Goal: Information Seeking & Learning: Learn about a topic

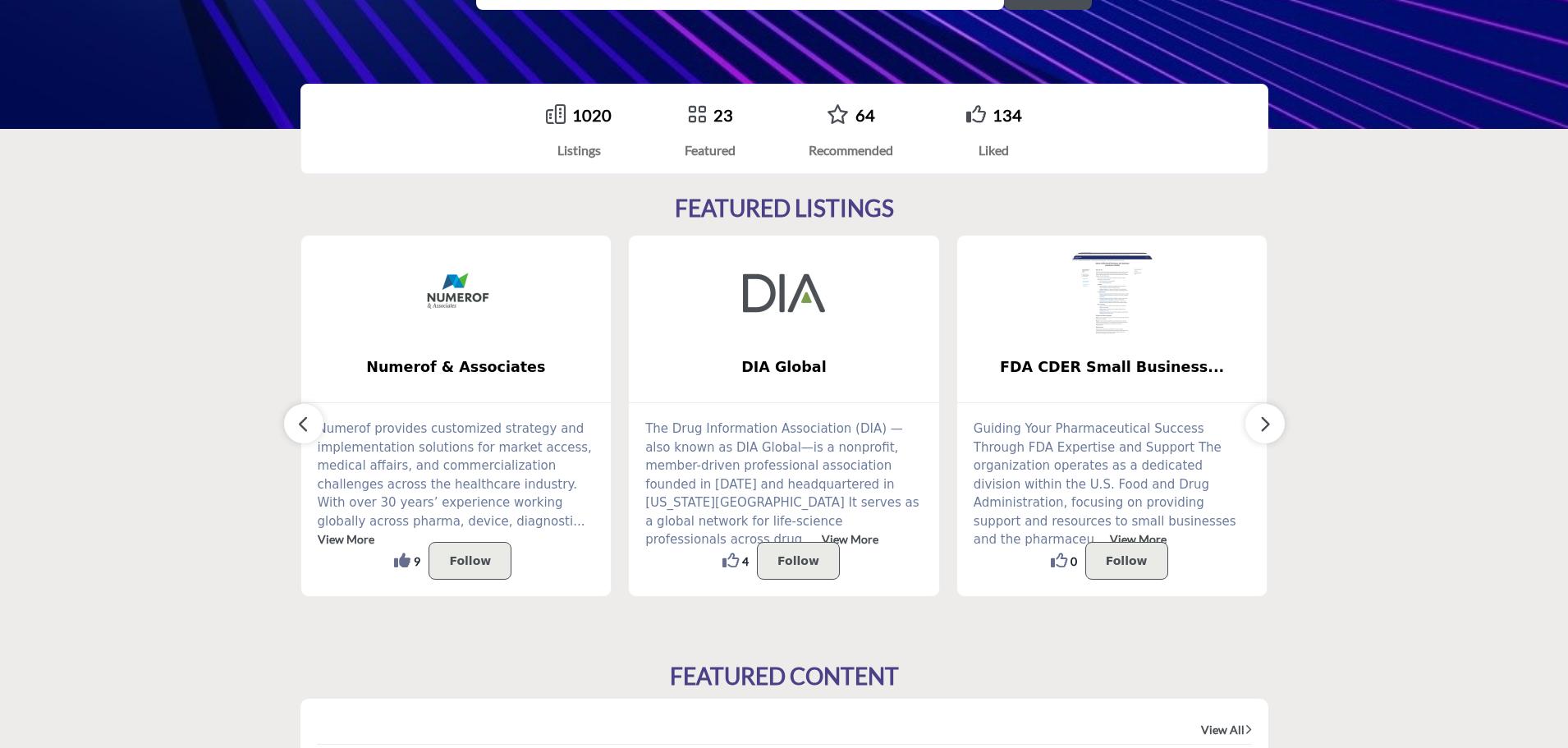
scroll to position [328, 0]
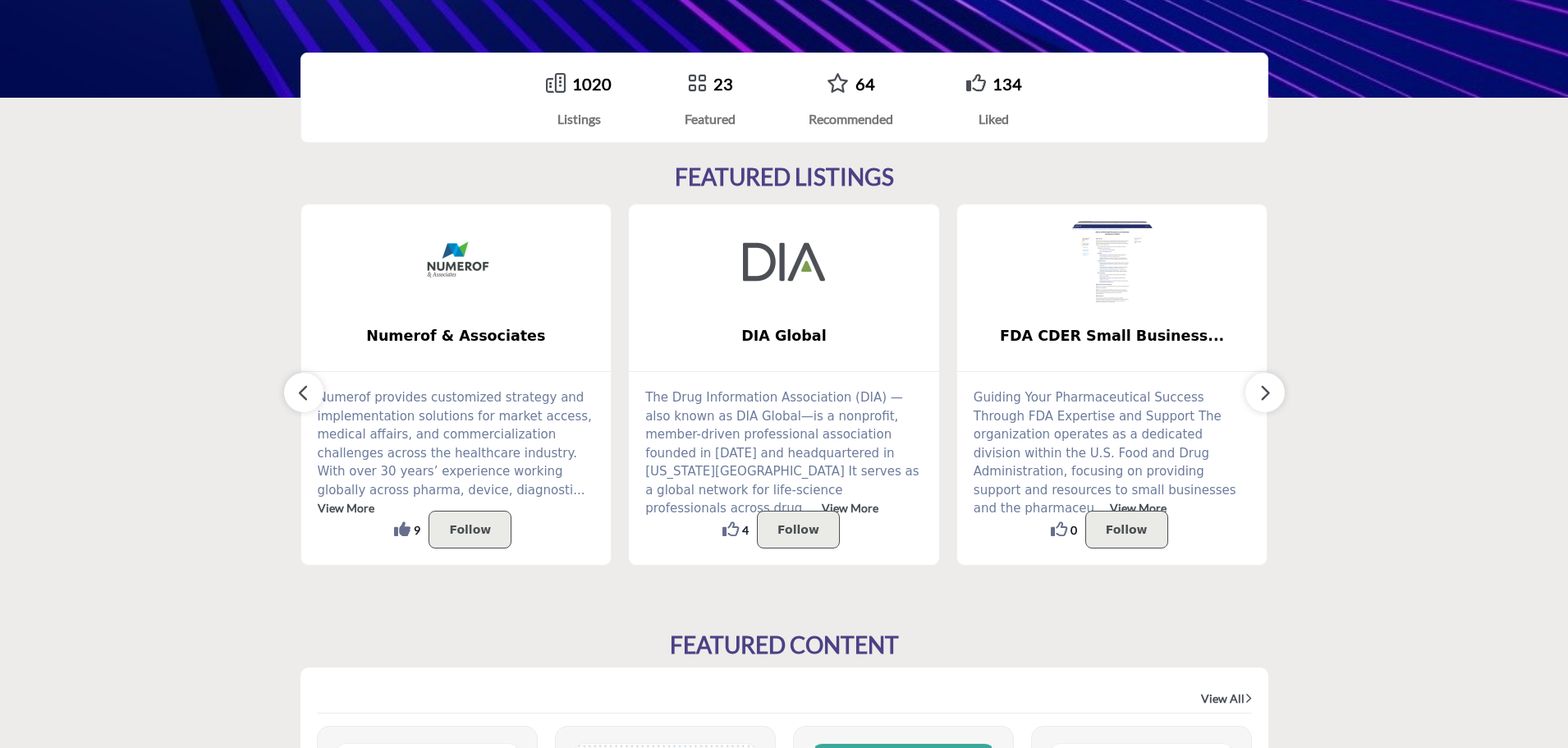
click at [1067, 531] on icon at bounding box center [1059, 529] width 16 height 16
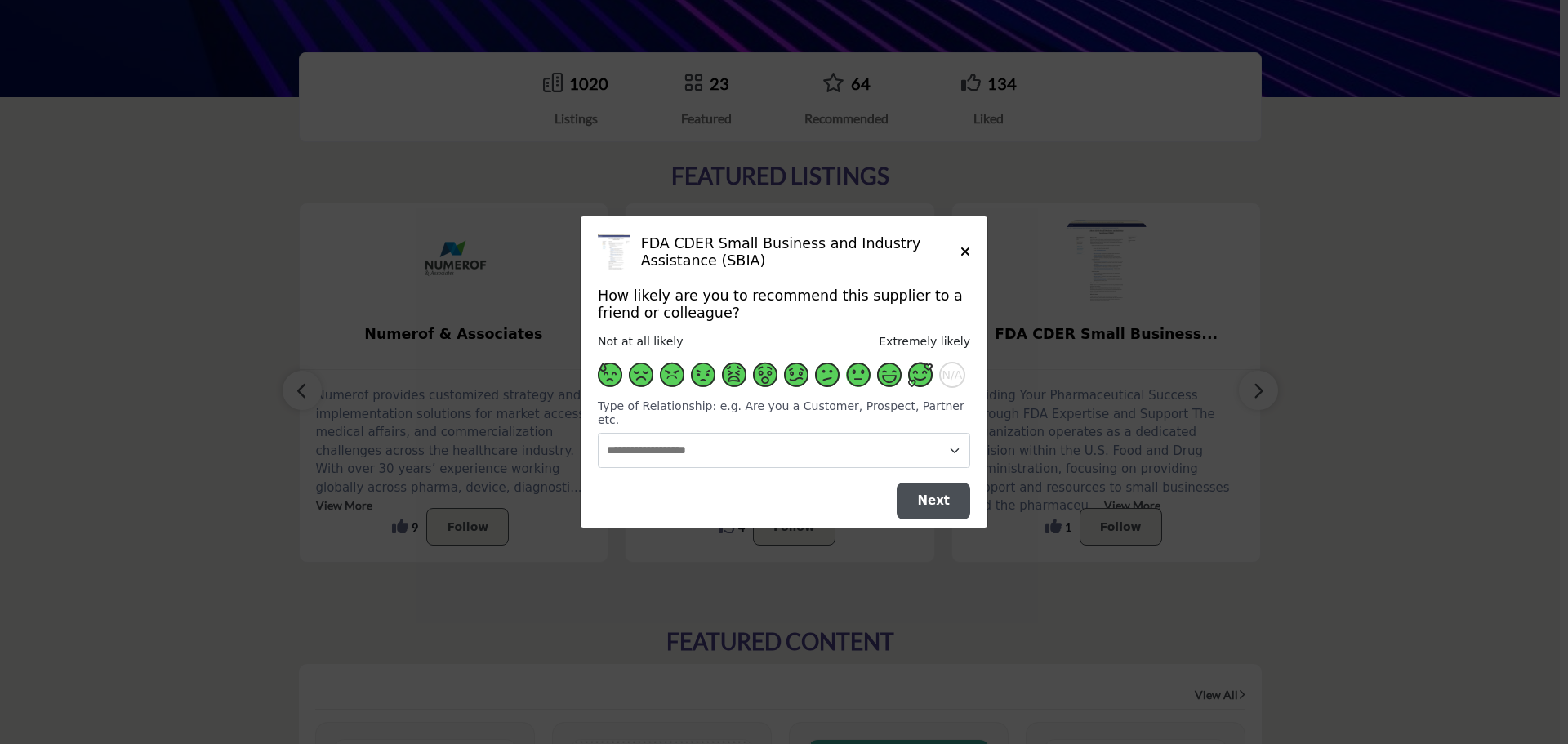
click at [917, 380] on span "Supplier Rating and Recommendation Modal for FDA CDER Small Business and Indust…" at bounding box center [920, 375] width 24 height 24
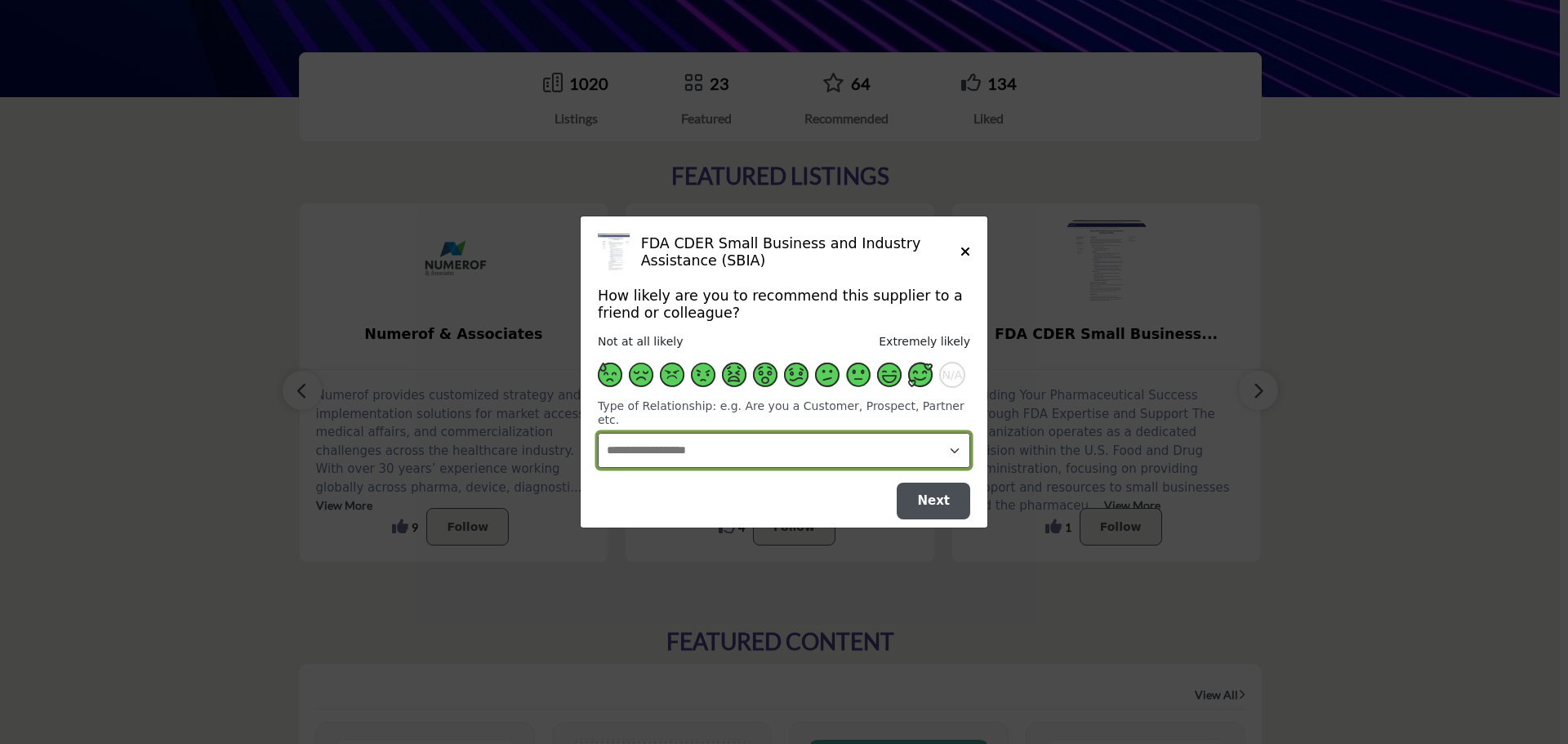
click at [932, 433] on select "**********" at bounding box center [783, 450] width 372 height 35
select select "**********"
click at [597, 433] on select "**********" at bounding box center [783, 450] width 372 height 35
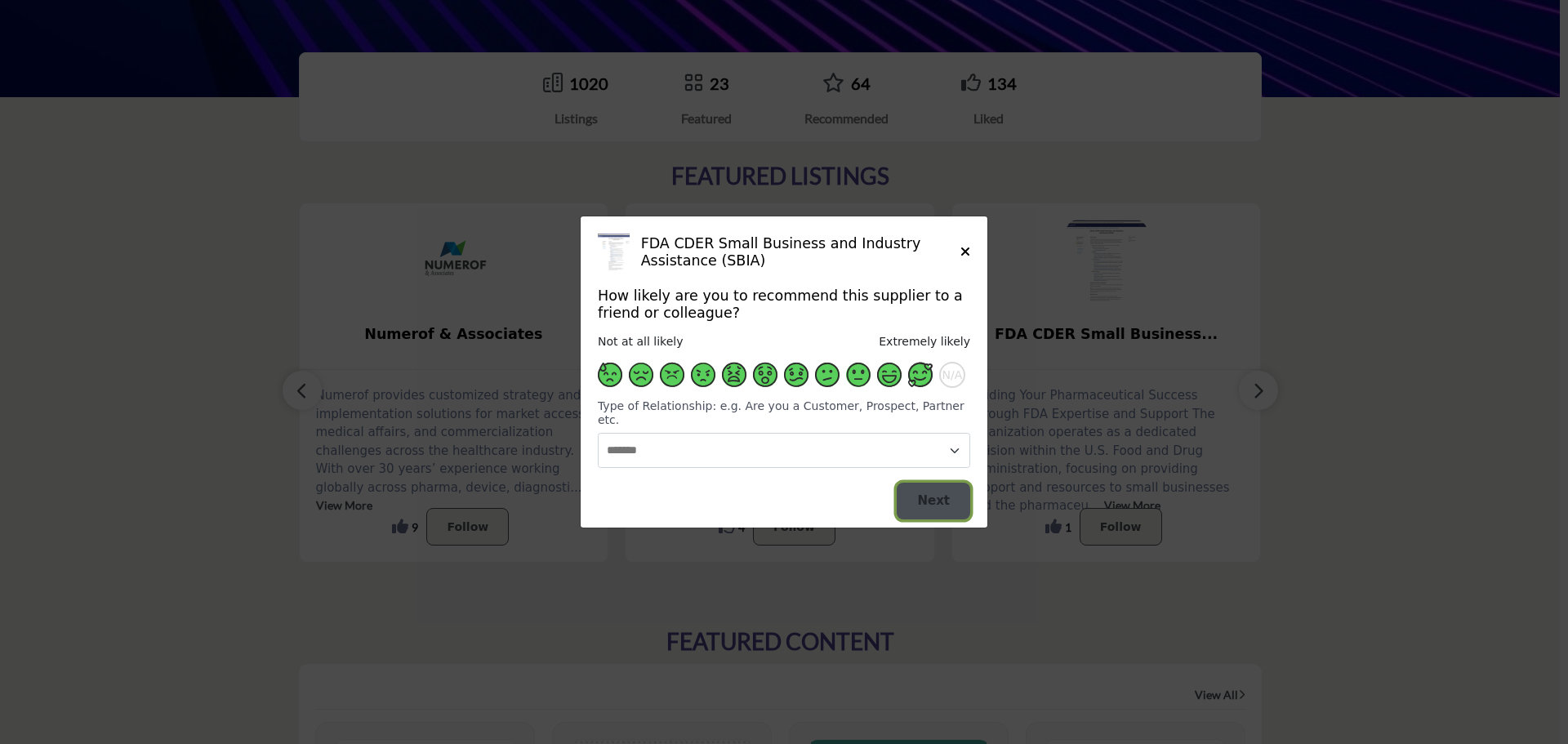
click at [952, 499] on button "Next" at bounding box center [933, 501] width 73 height 37
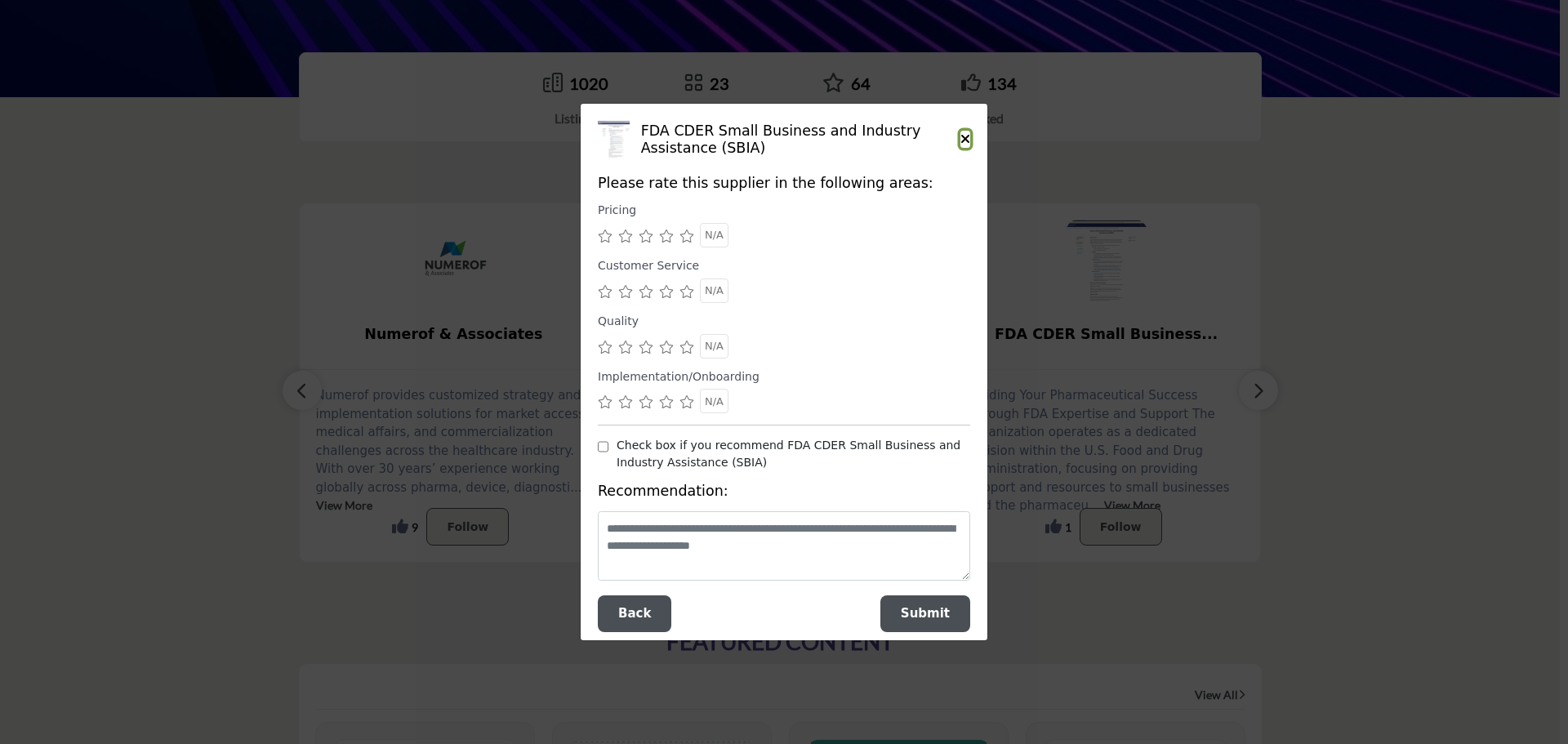
click at [969, 136] on icon "Close" at bounding box center [965, 138] width 10 height 13
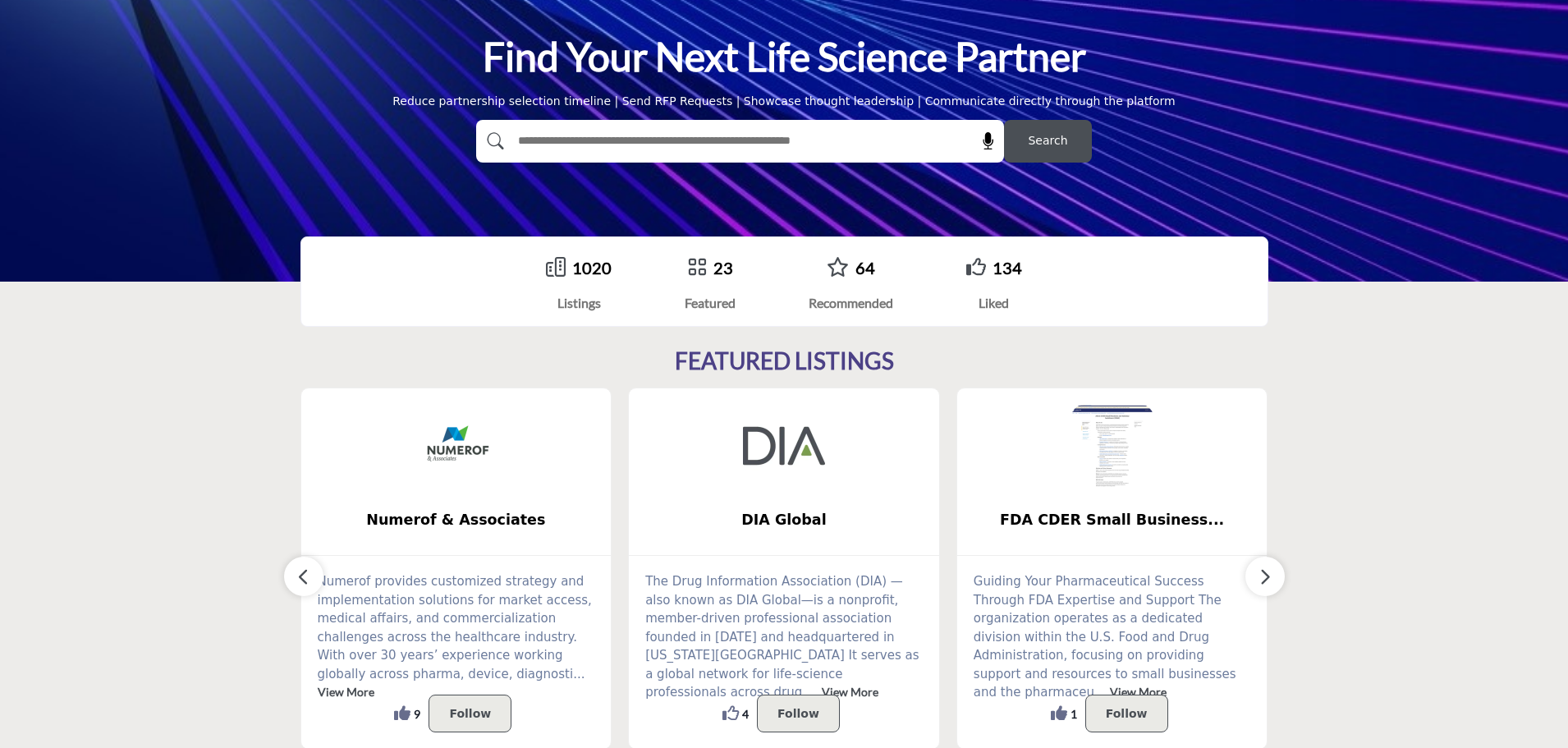
scroll to position [0, 0]
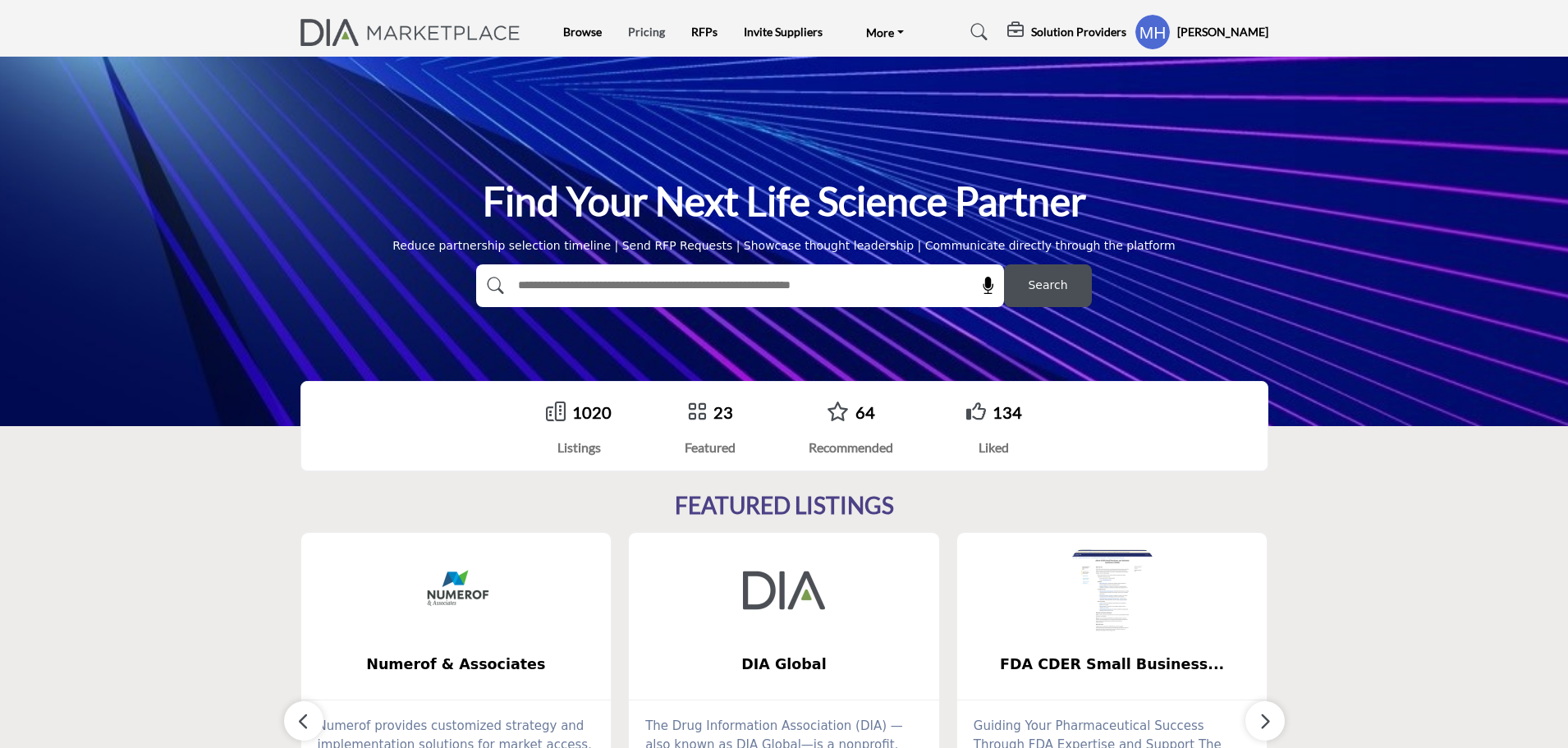
click at [633, 36] on link "Pricing" at bounding box center [647, 31] width 37 height 14
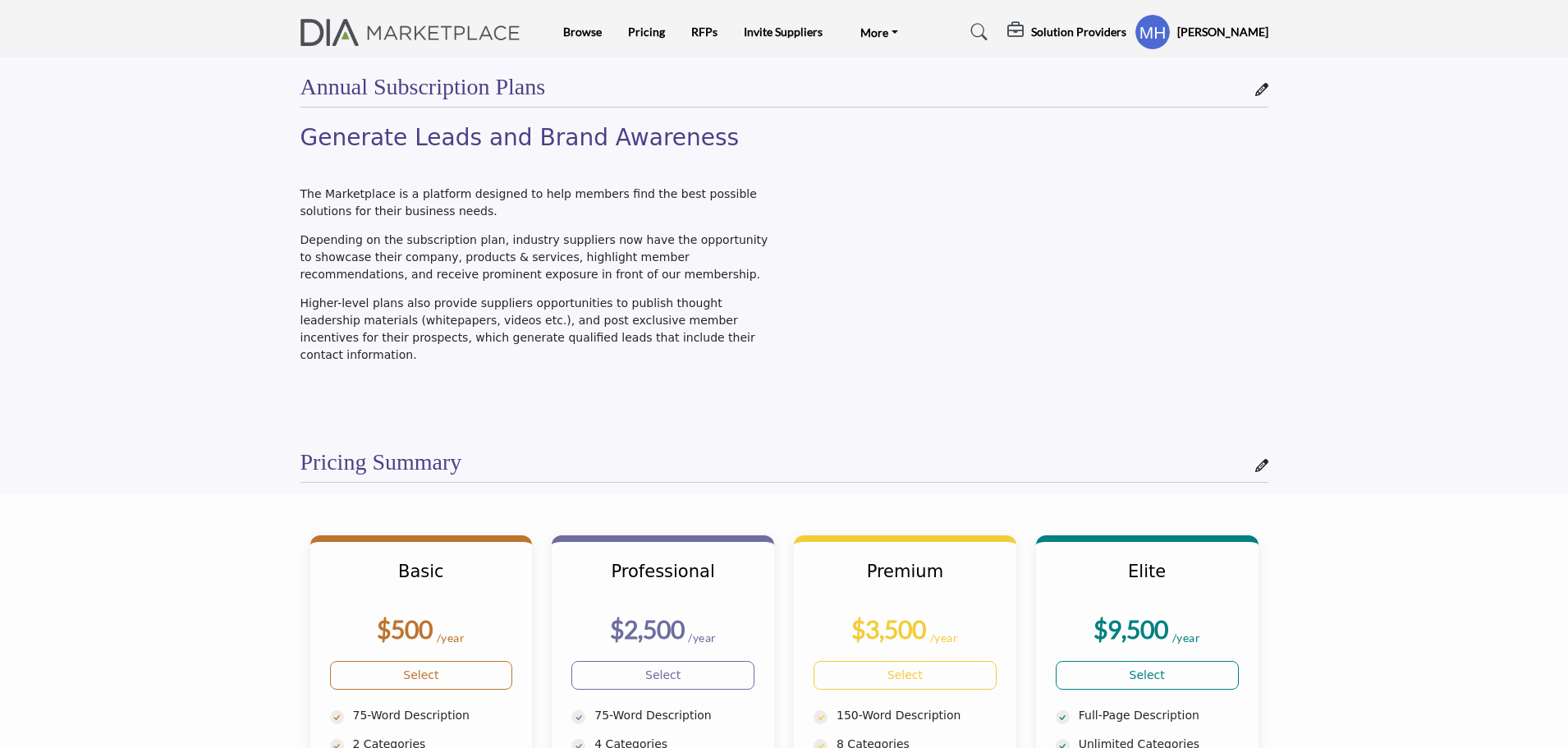
click at [411, 34] on img at bounding box center [415, 32] width 229 height 27
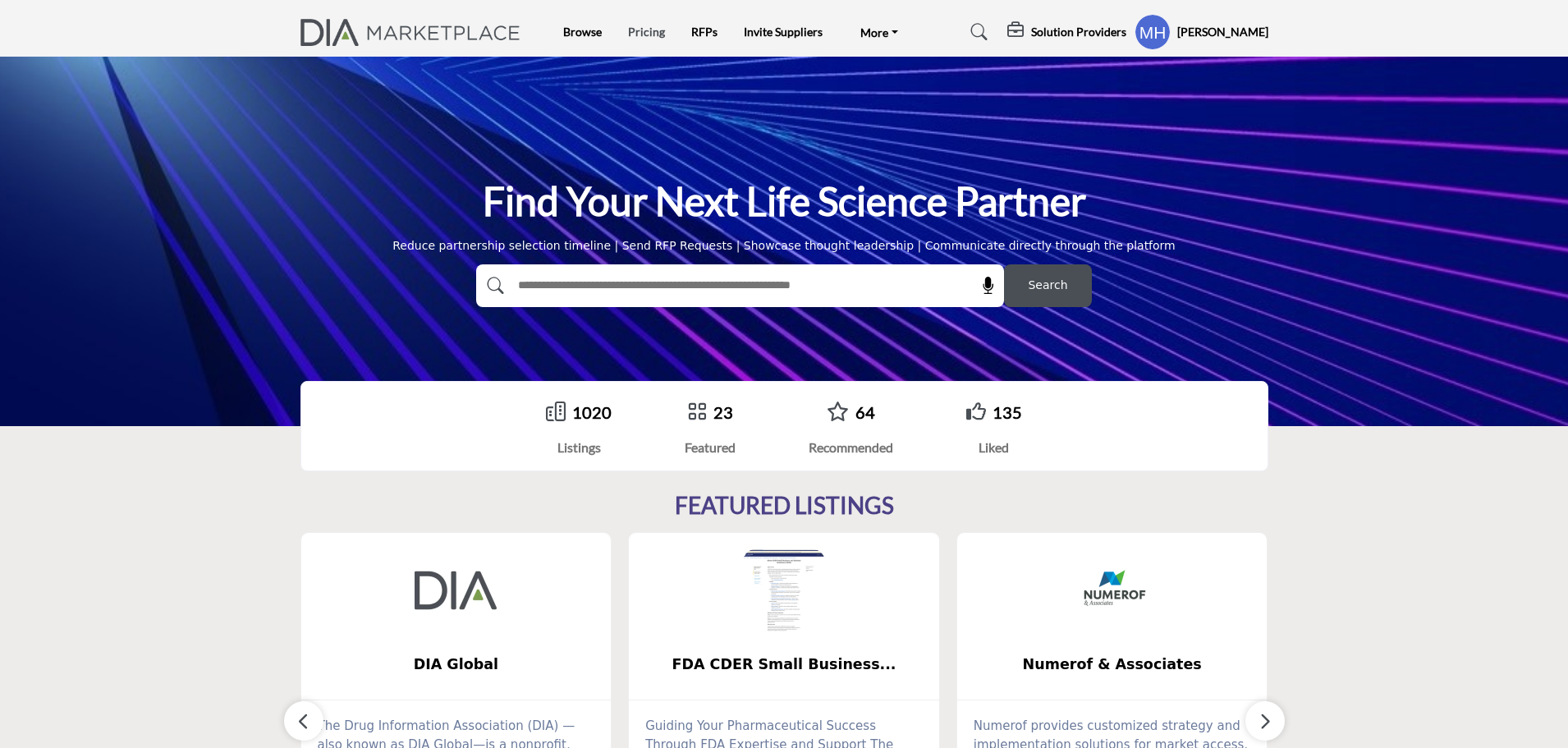
click at [640, 25] on link "Pricing" at bounding box center [647, 31] width 37 height 14
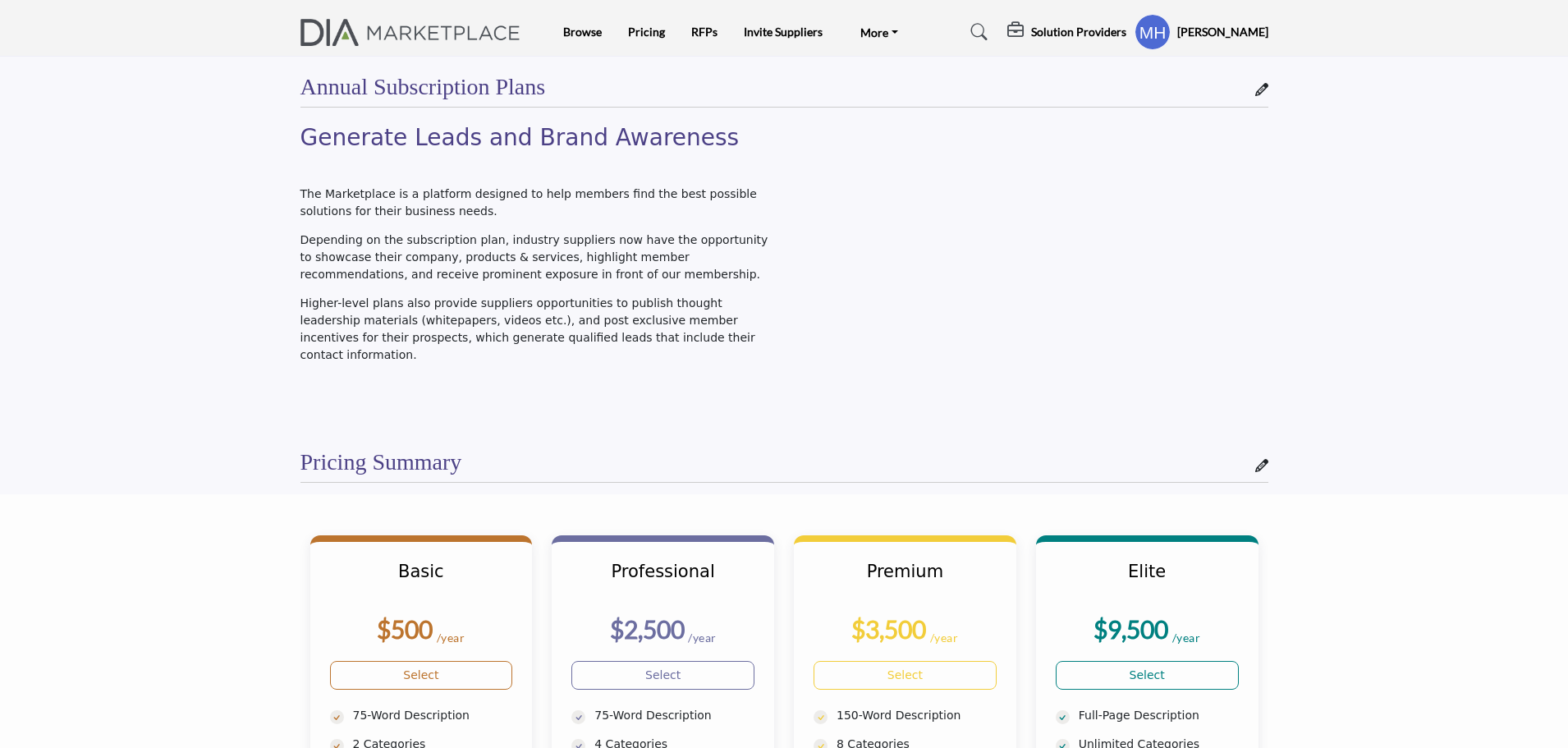
click at [399, 38] on img at bounding box center [415, 32] width 229 height 27
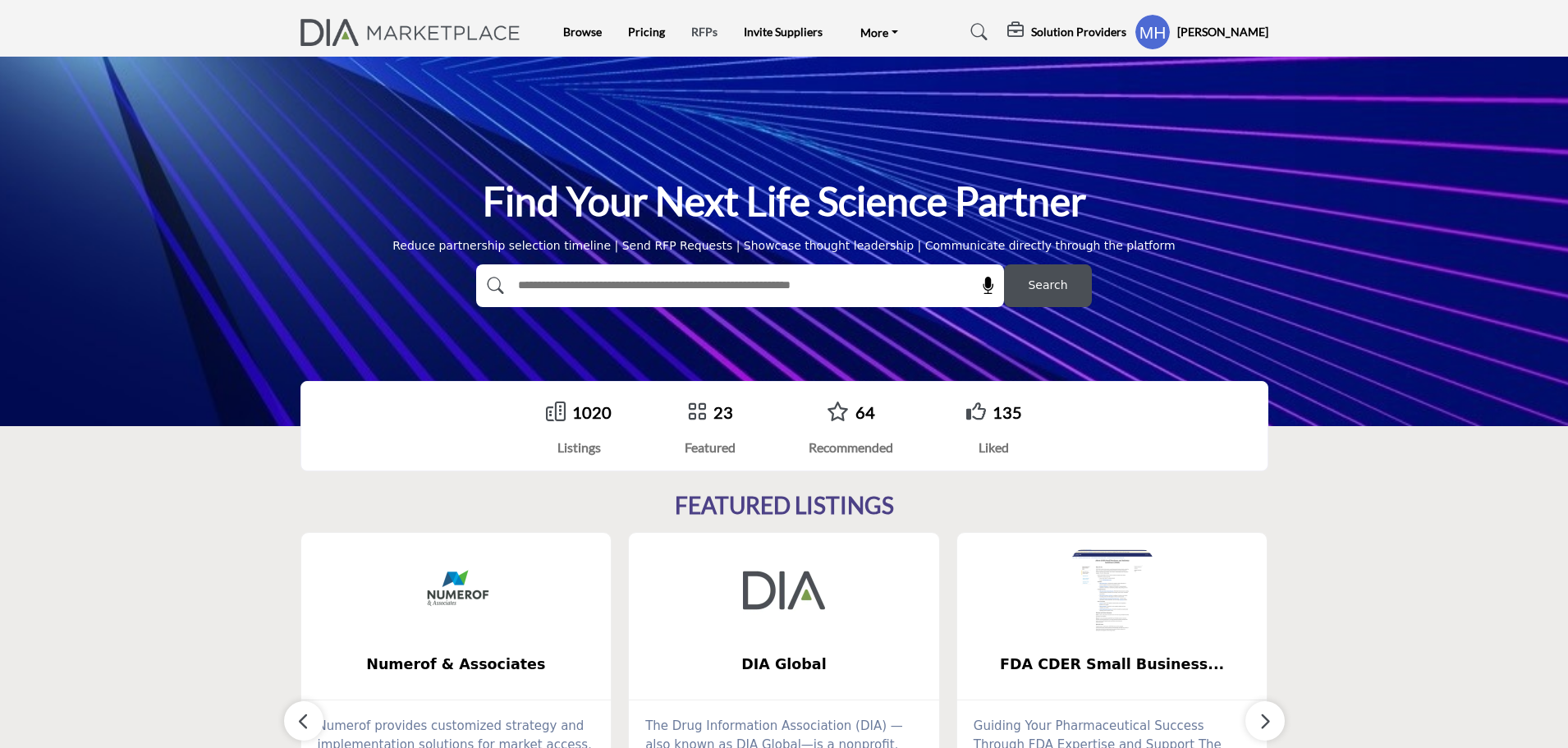
click at [694, 37] on link "RFPs" at bounding box center [704, 31] width 26 height 14
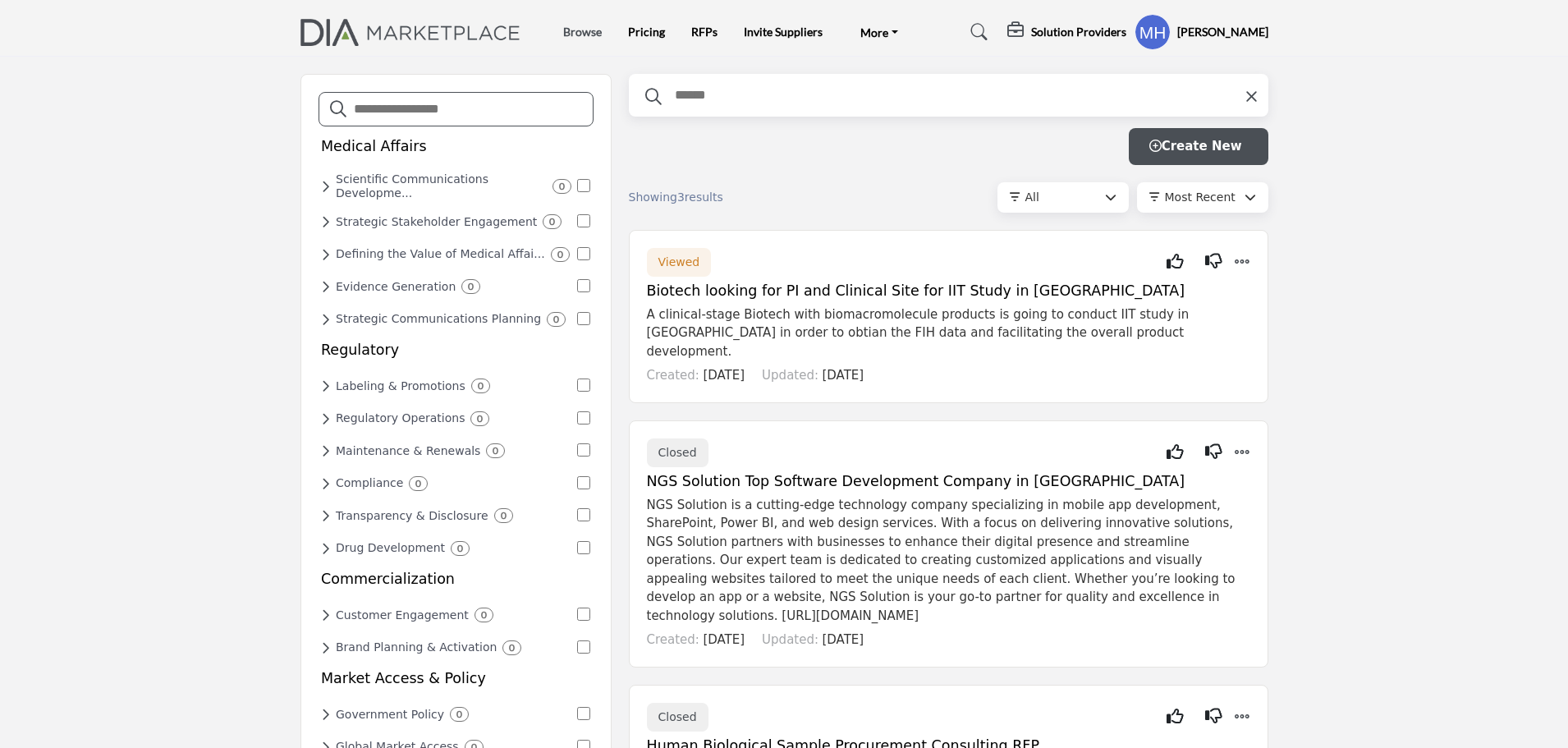
click at [586, 36] on link "Browse" at bounding box center [582, 31] width 38 height 14
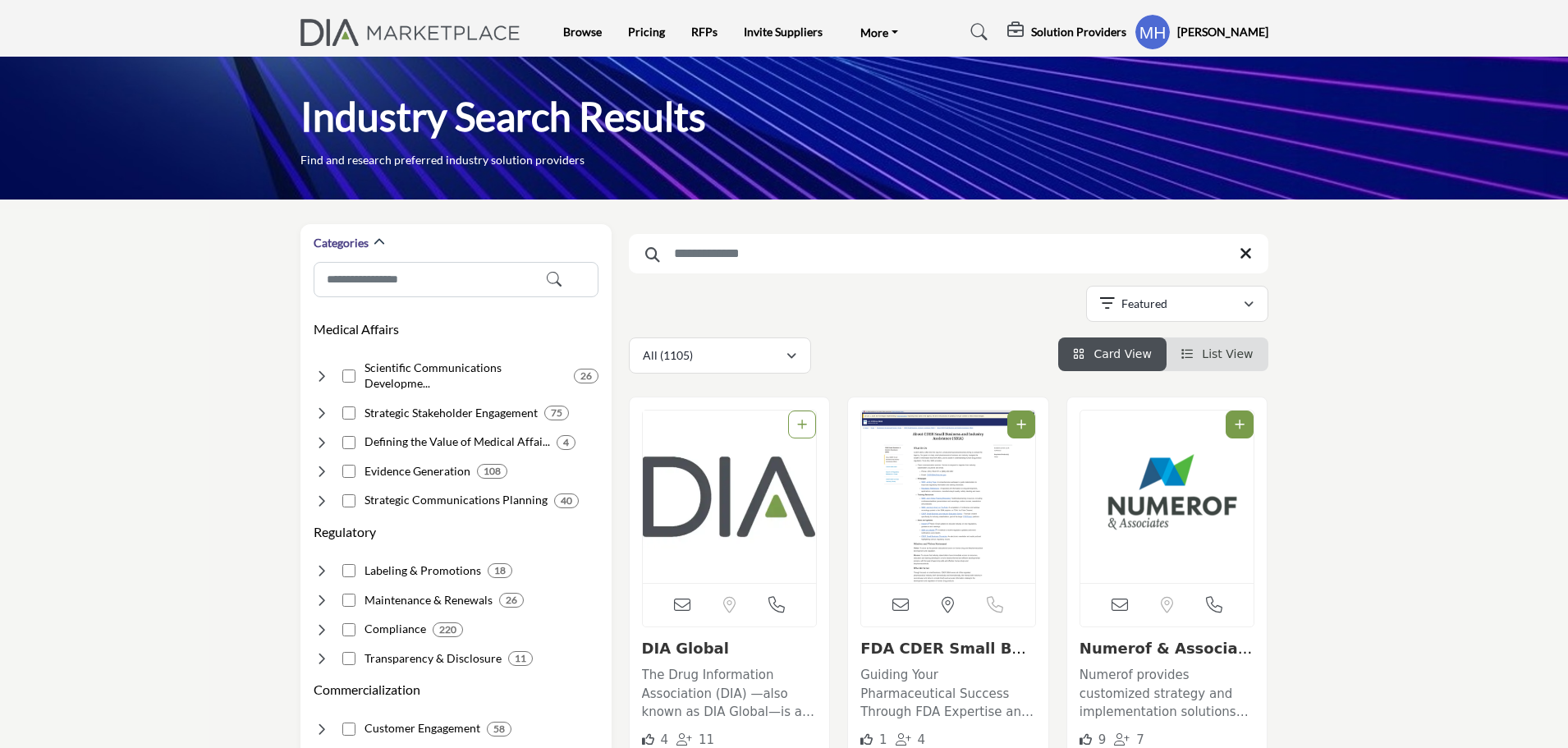
click at [753, 260] on input "Search Keyword" at bounding box center [949, 254] width 640 height 39
type input "*****"
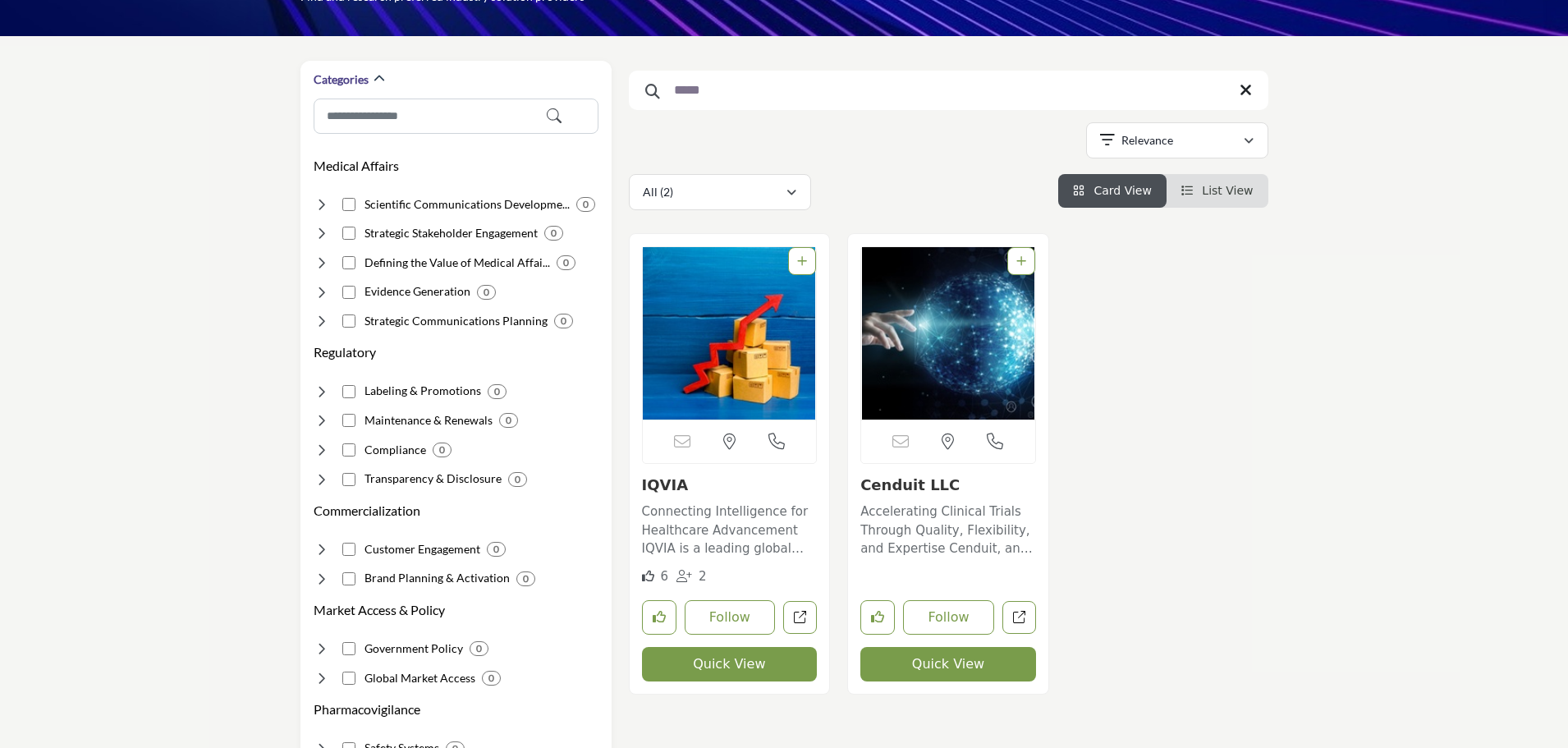
scroll to position [165, 0]
click at [663, 483] on link "IQVIA" at bounding box center [665, 483] width 47 height 17
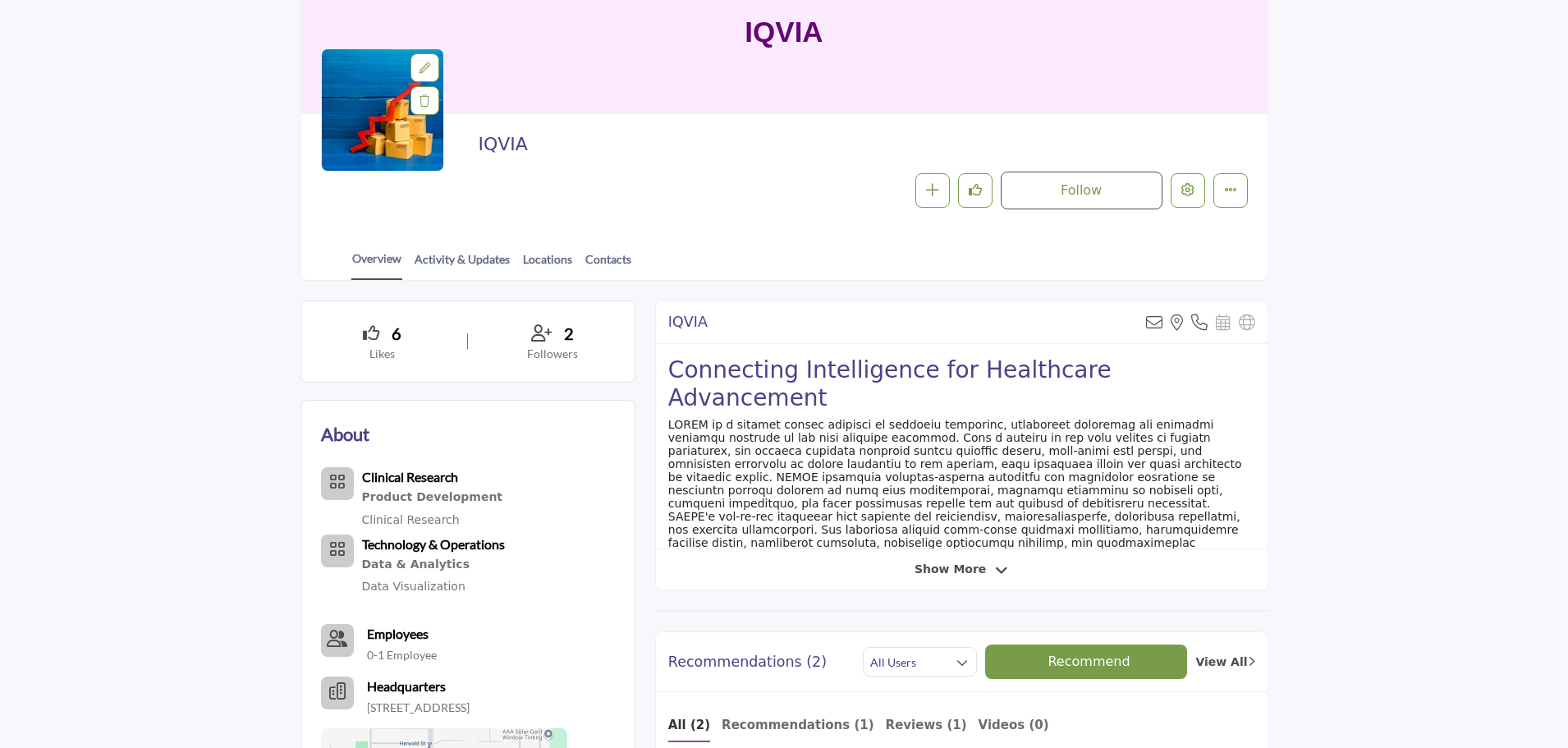
scroll to position [165, 0]
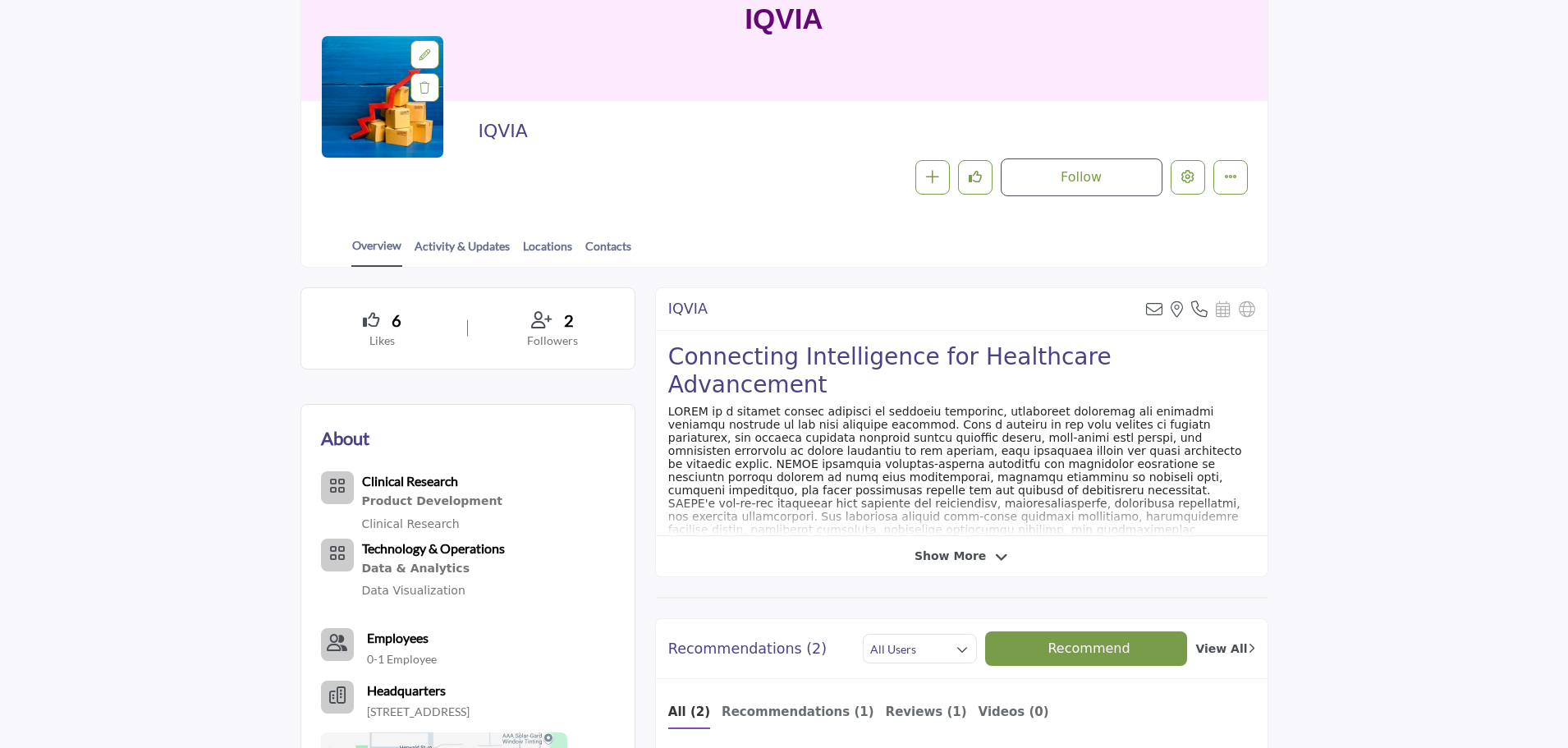
click at [973, 556] on span "Show More" at bounding box center [950, 555] width 71 height 17
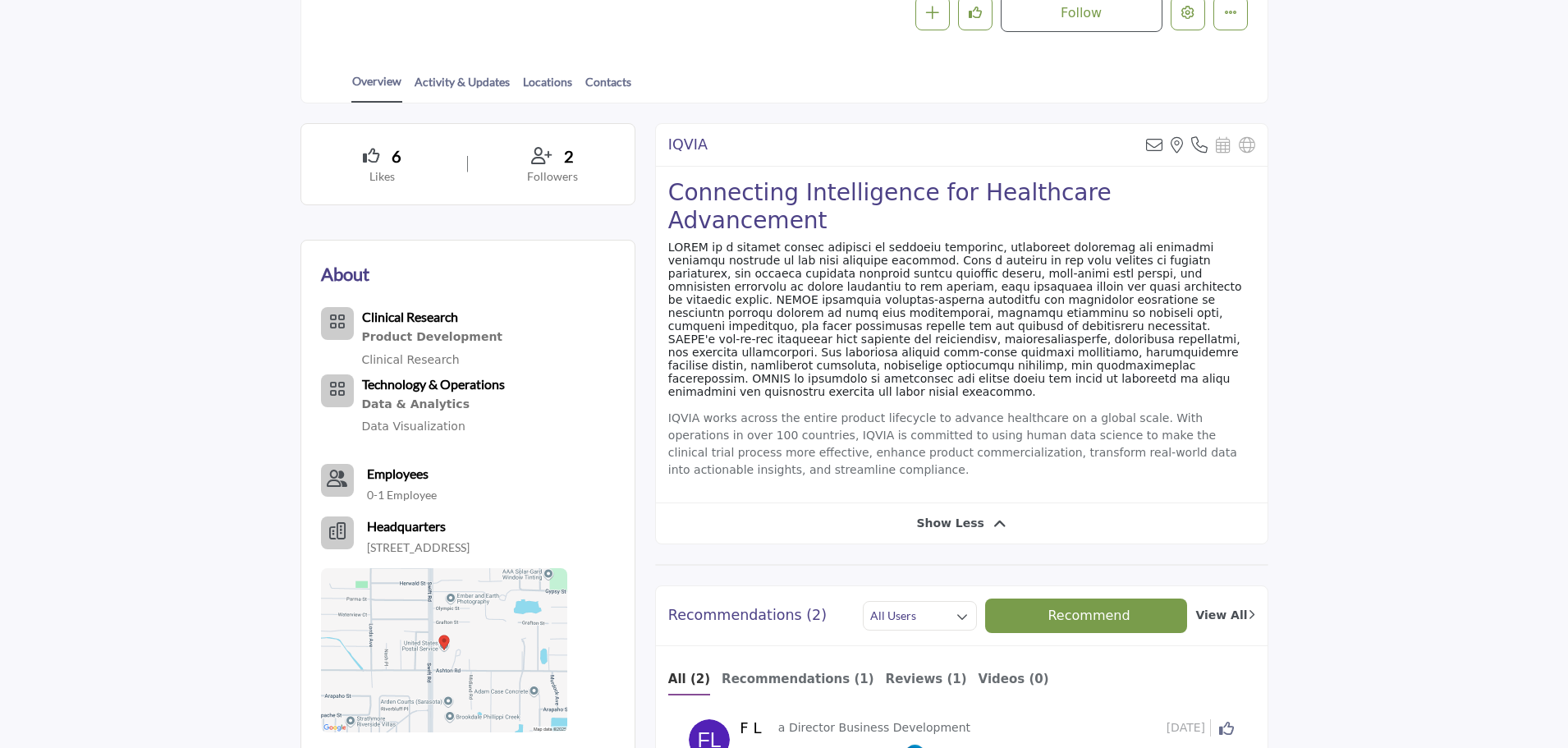
scroll to position [82, 0]
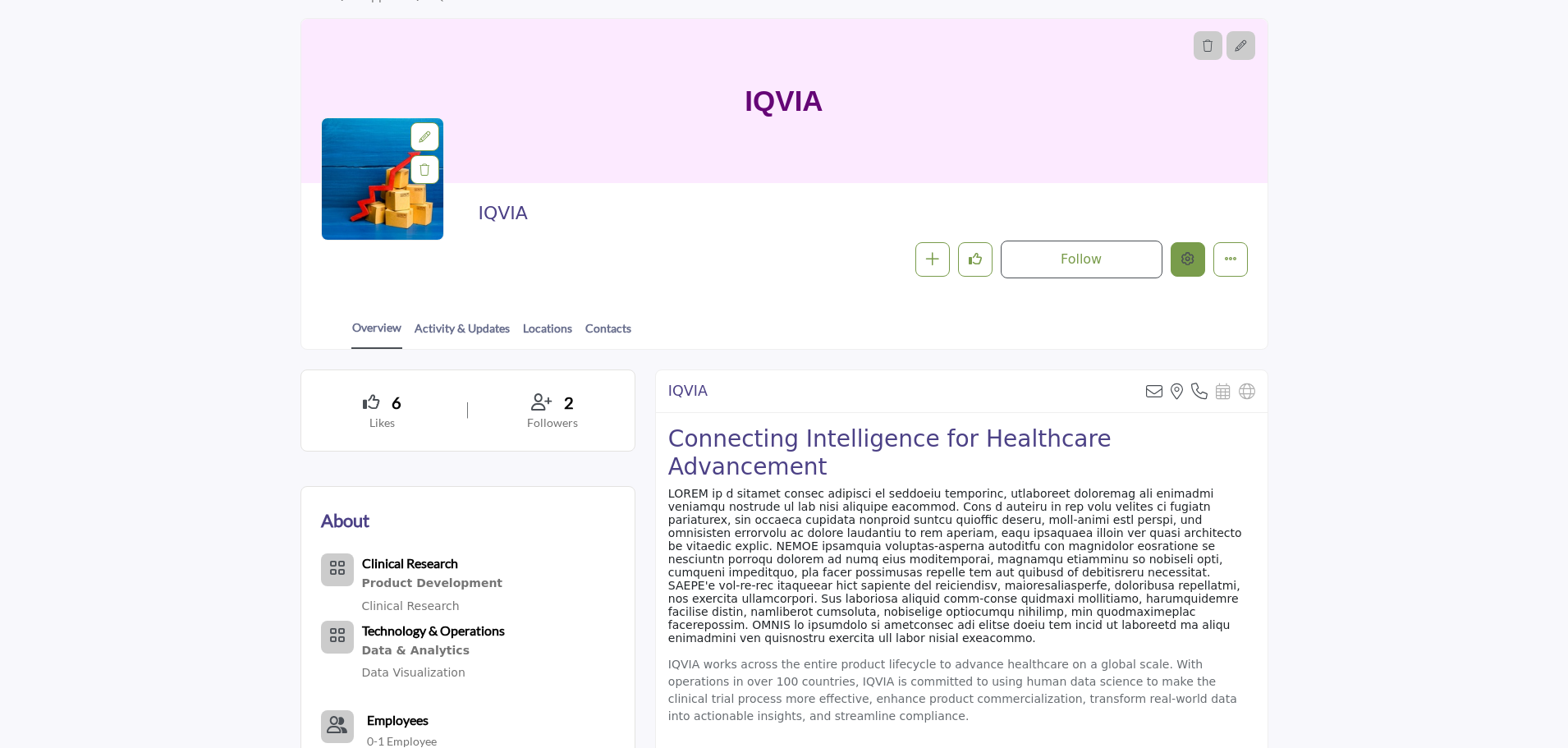
click at [1196, 260] on button "Edit company" at bounding box center [1188, 259] width 35 height 35
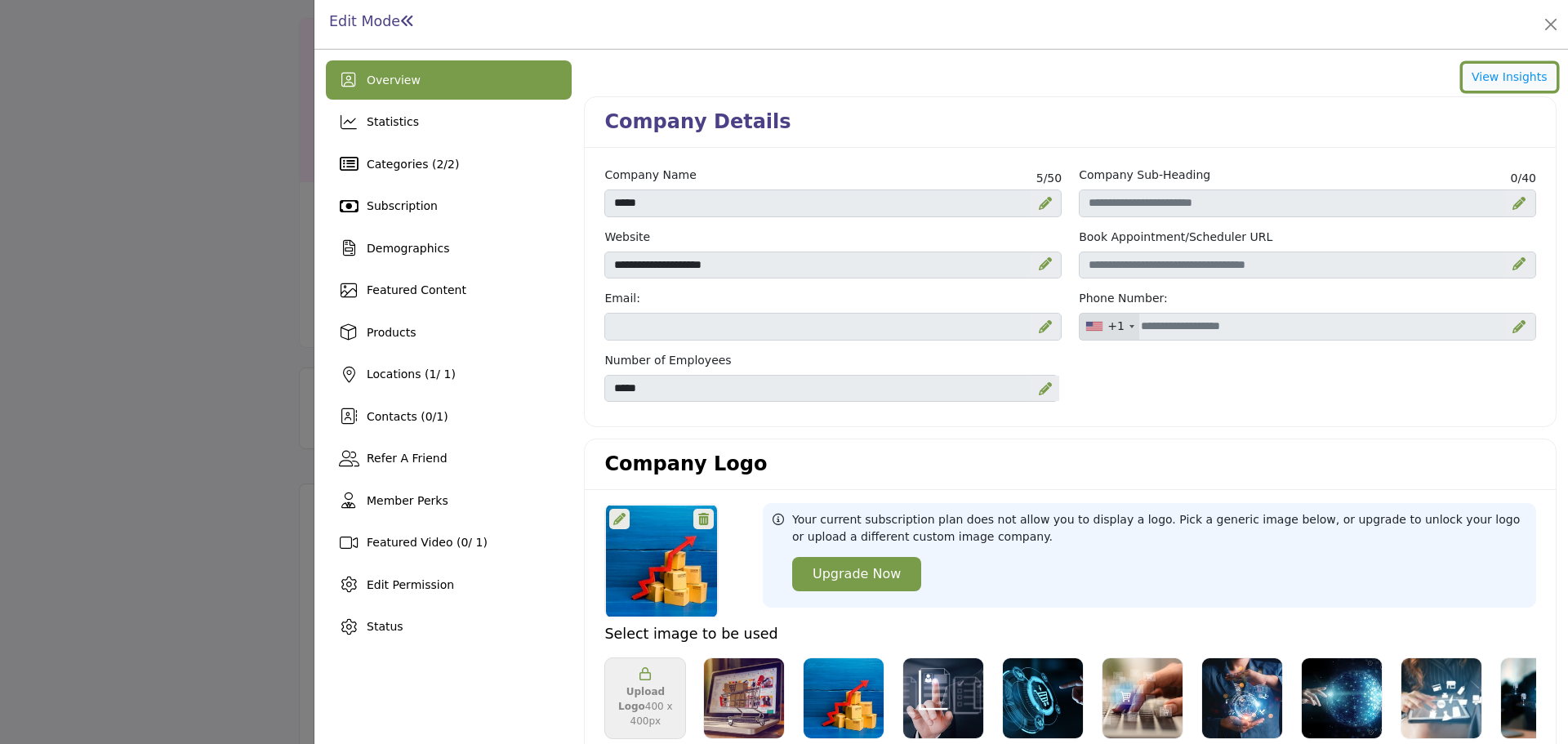
click at [1507, 71] on button "View Insights" at bounding box center [1509, 77] width 94 height 28
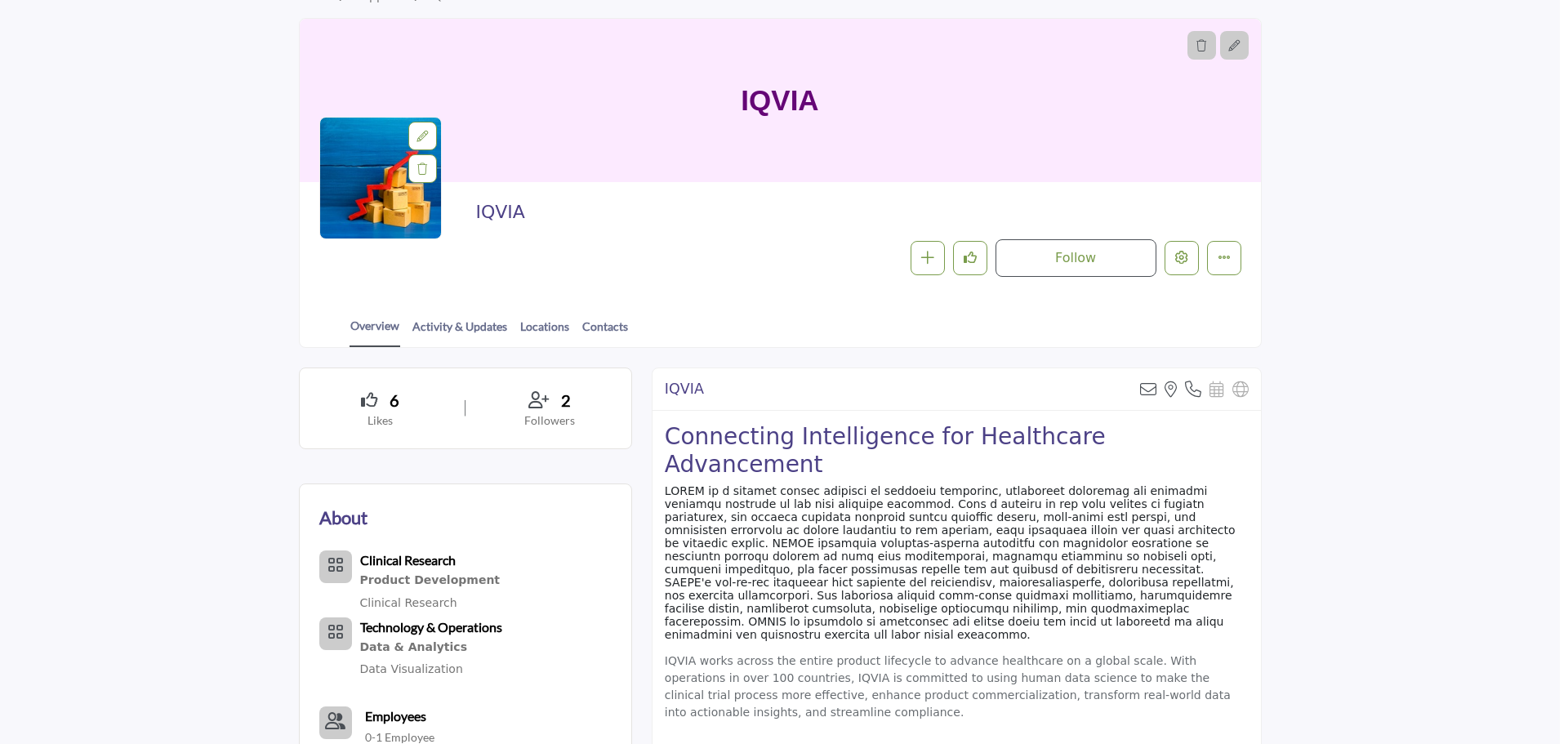
click at [226, 152] on div at bounding box center [784, 372] width 1568 height 744
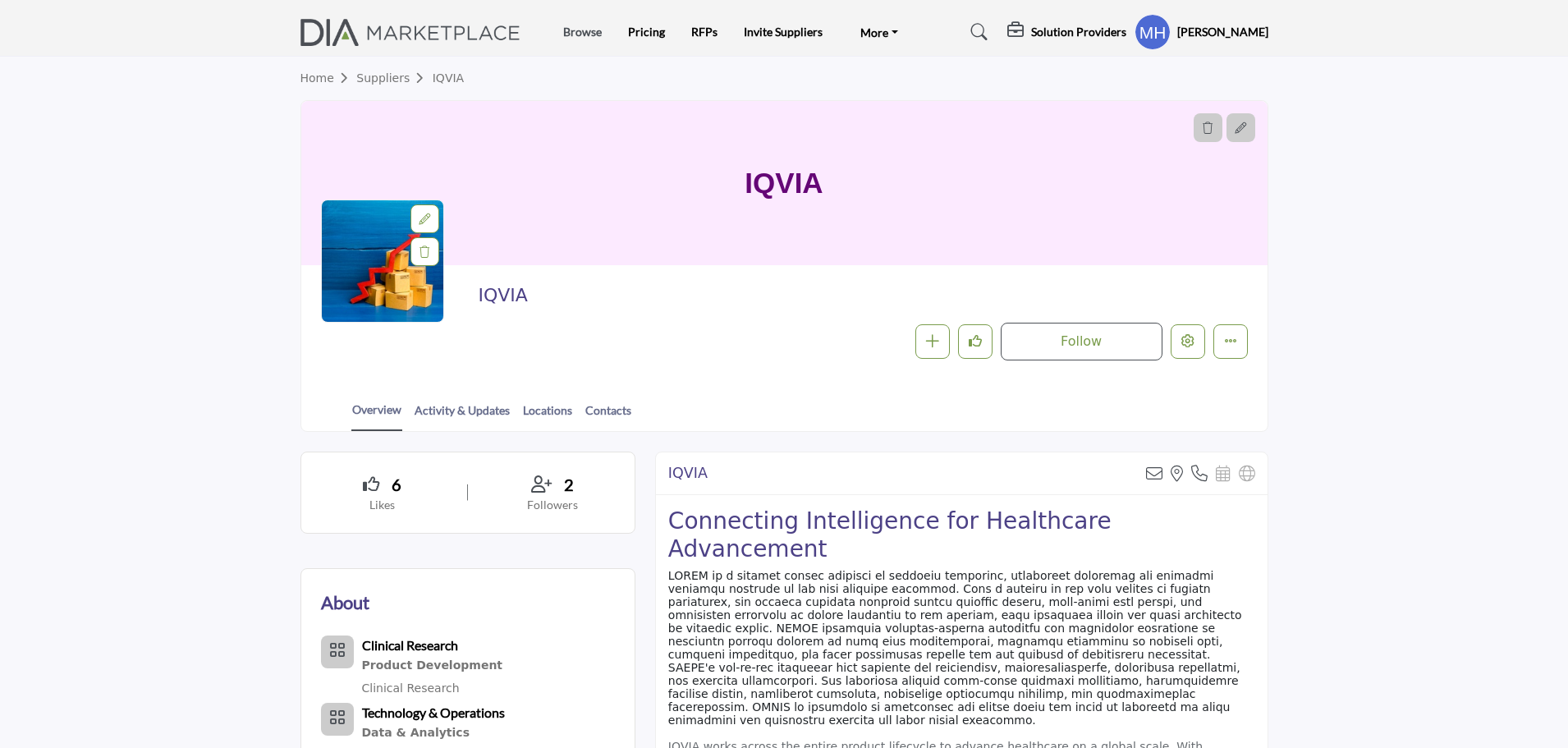
click at [585, 37] on link "Browse" at bounding box center [582, 31] width 38 height 14
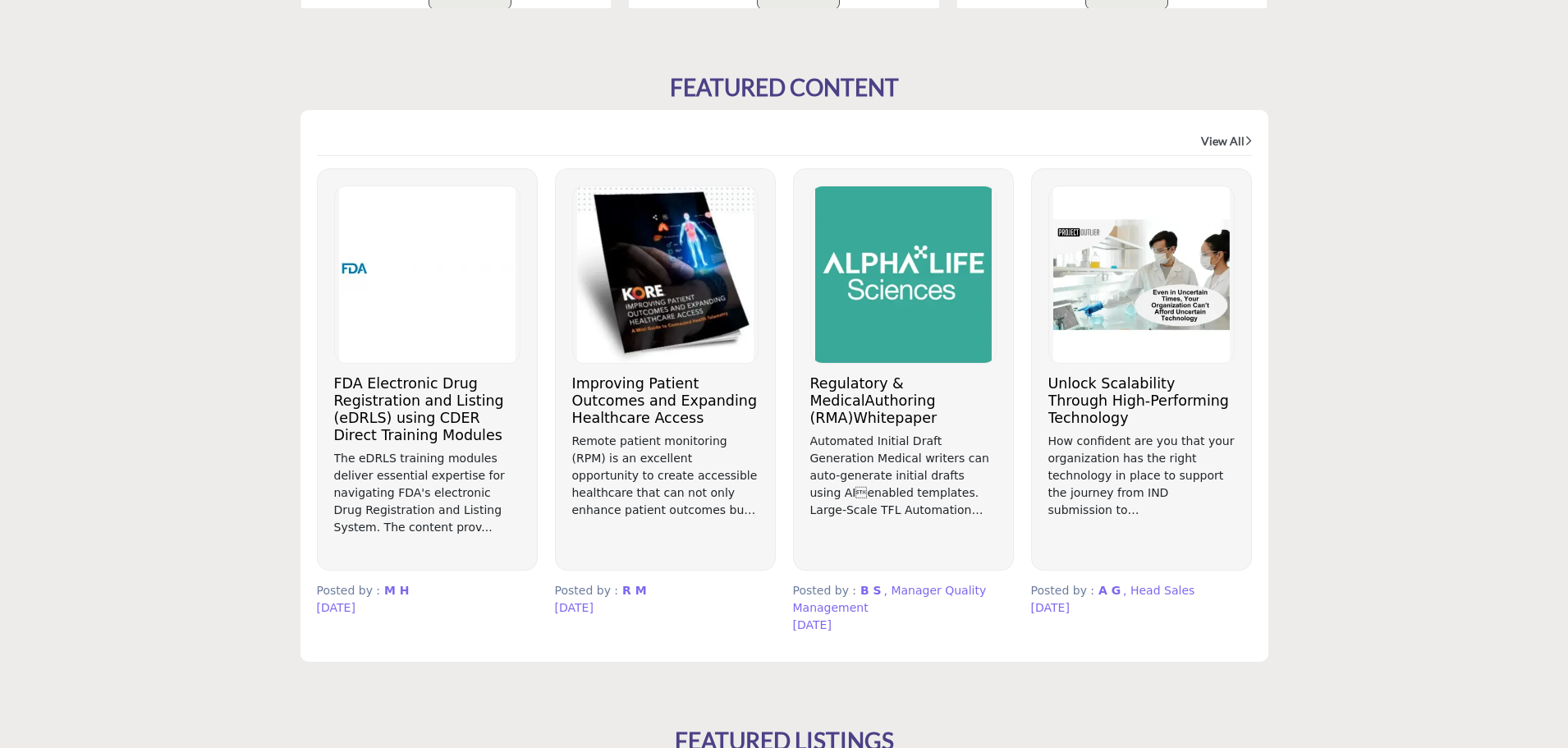
scroll to position [903, 0]
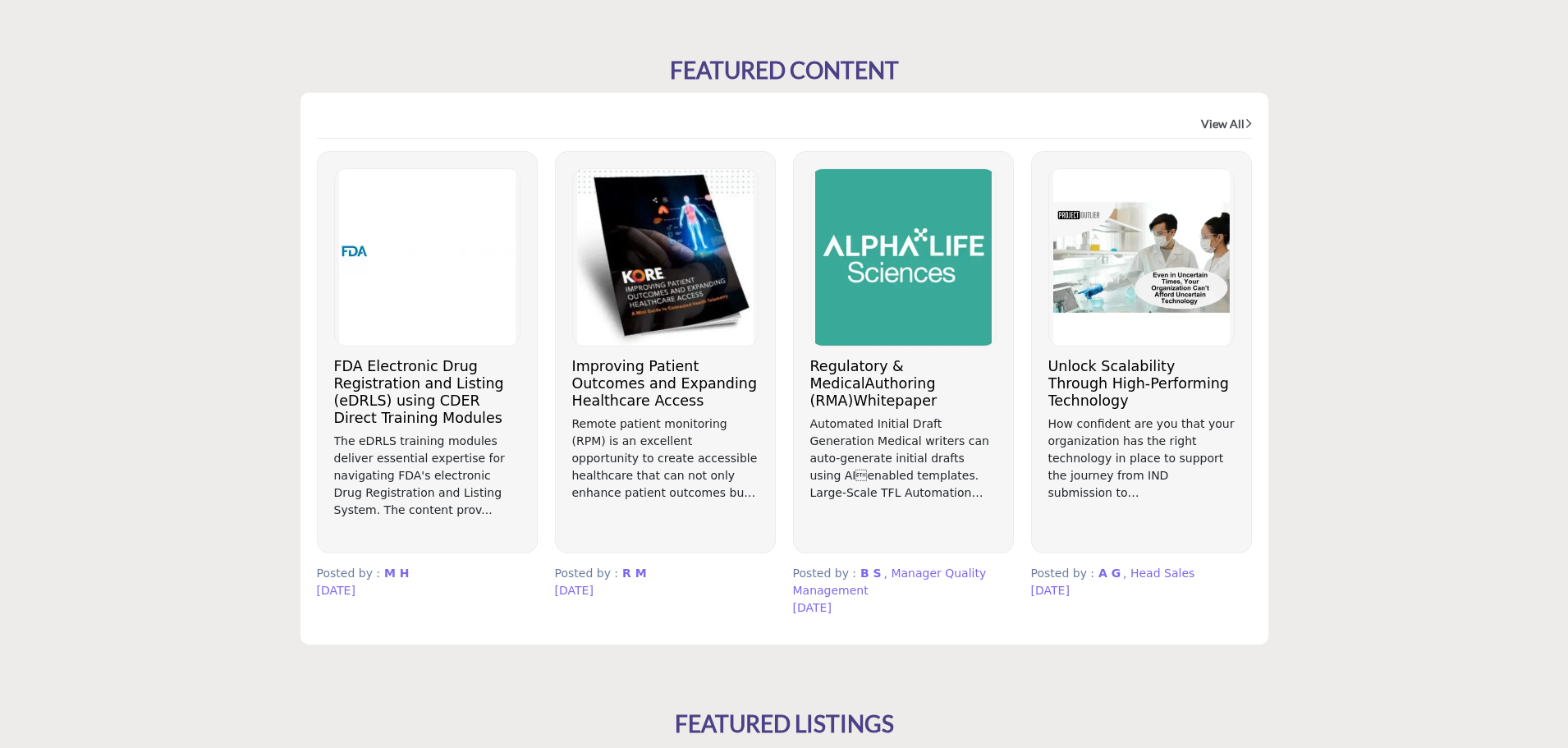
click at [868, 368] on h3 "Regulatory & MedicalAuthoring (RMA)Whitepaper" at bounding box center [904, 383] width 187 height 52
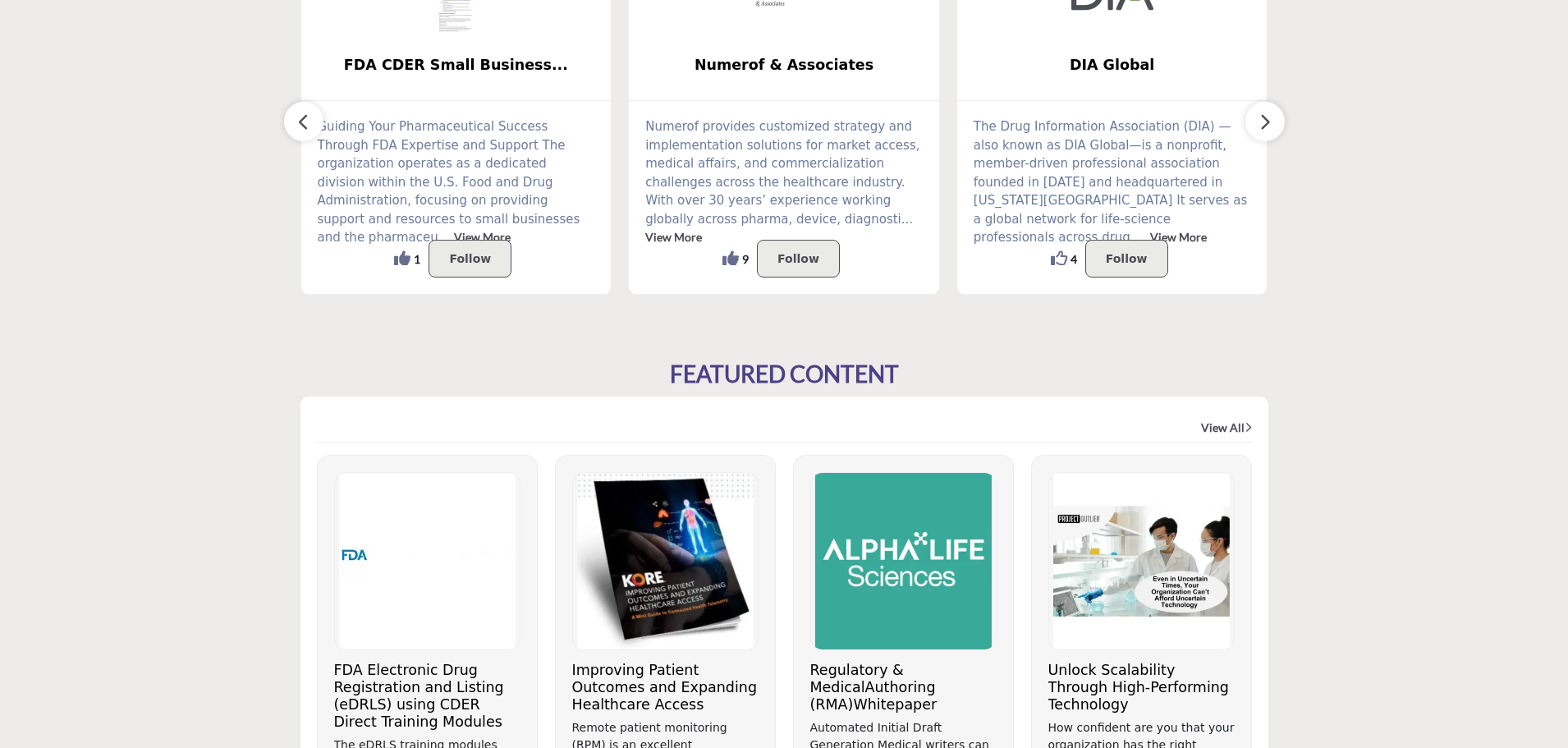
scroll to position [656, 0]
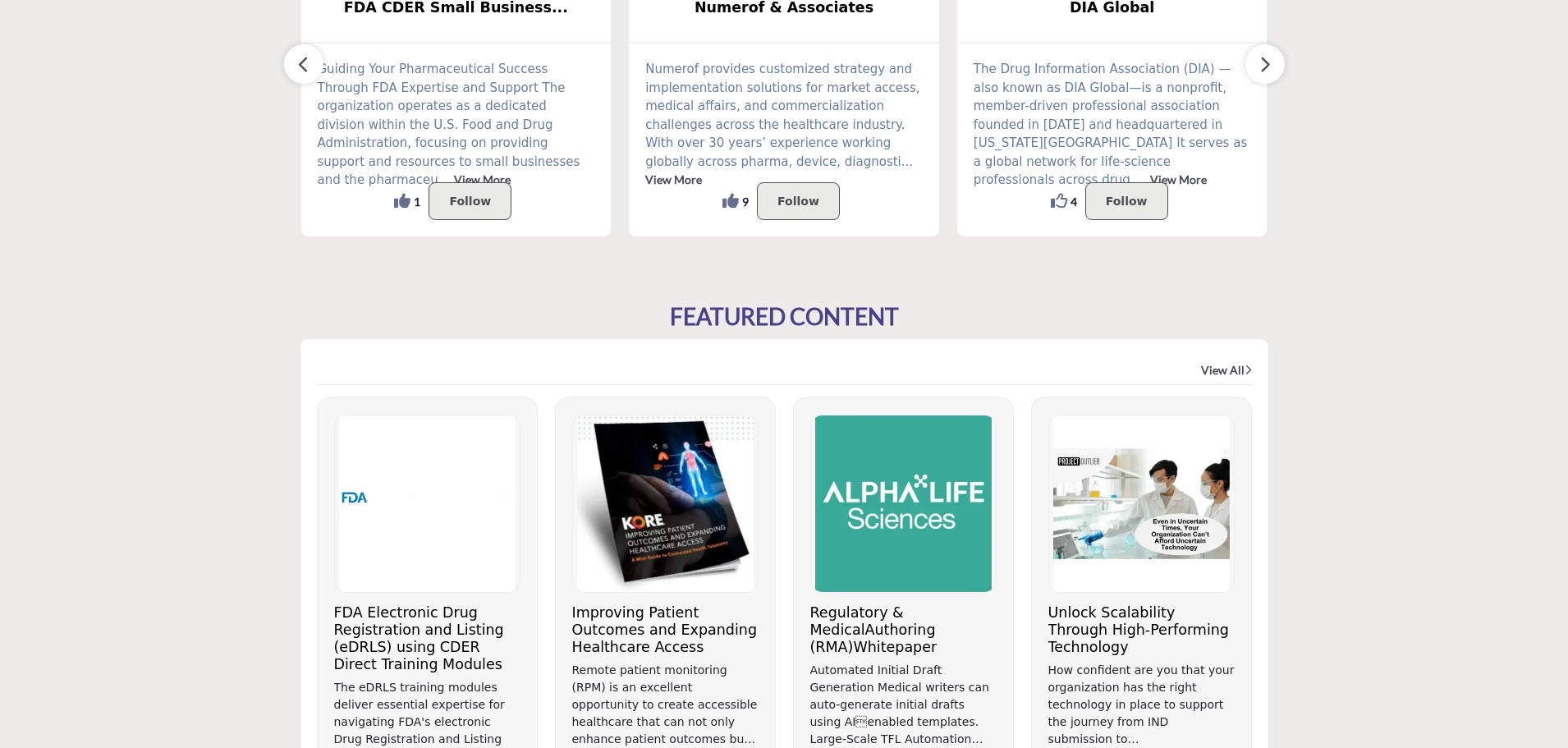
click at [400, 628] on h3 "FDA Electronic Drug Registration and Listing (eDRLS) using CDER Direct Training…" at bounding box center [428, 638] width 187 height 69
